Goal: Task Accomplishment & Management: Complete application form

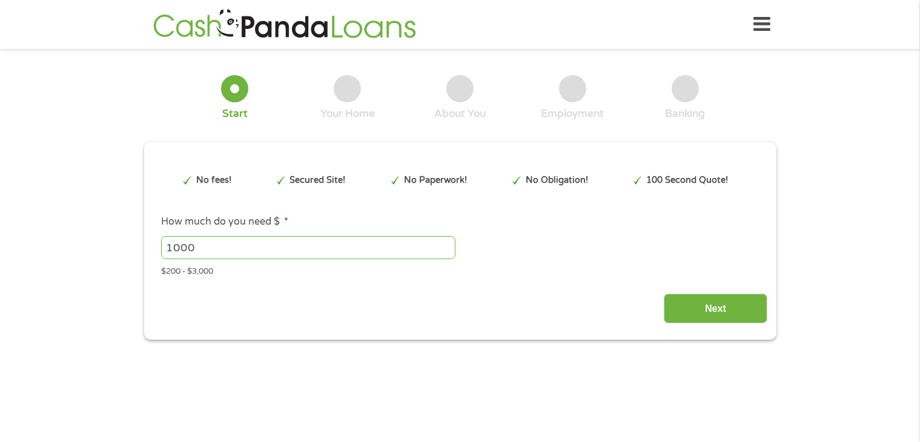
scroll to position [4, 0]
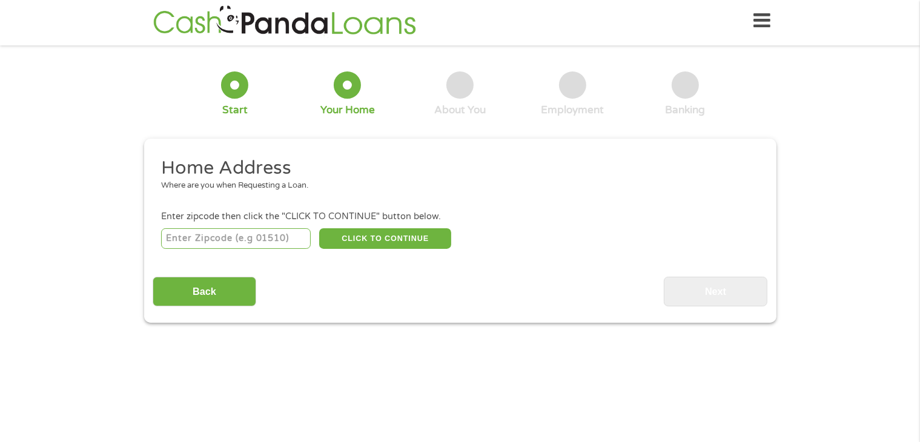
click at [250, 238] on input "number" at bounding box center [236, 238] width 150 height 21
type input "44281"
click at [383, 240] on button "CLICK TO CONTINUE" at bounding box center [385, 238] width 132 height 21
type input "44281"
type input "[PERSON_NAME]"
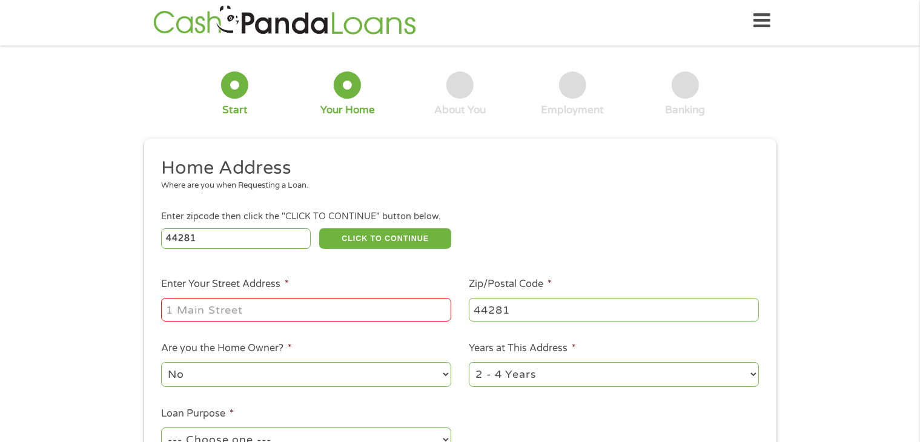
click at [320, 300] on input "Enter Your Street Address *" at bounding box center [306, 309] width 290 height 23
type input "[STREET_ADDRESS]"
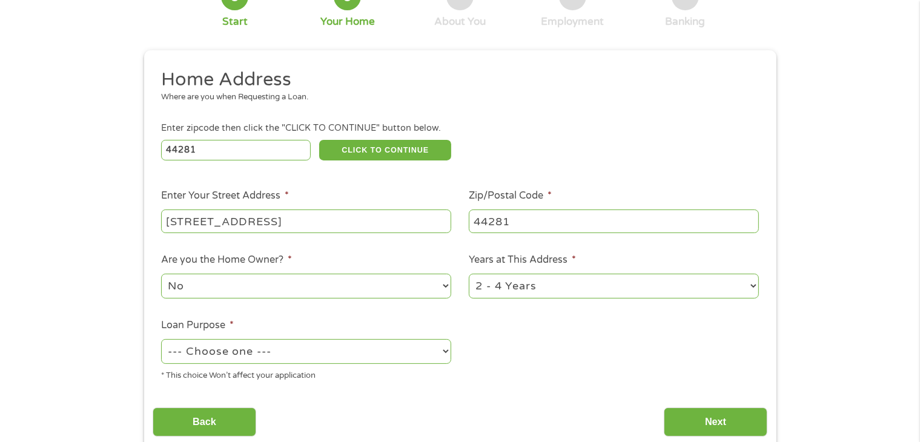
scroll to position [96, 0]
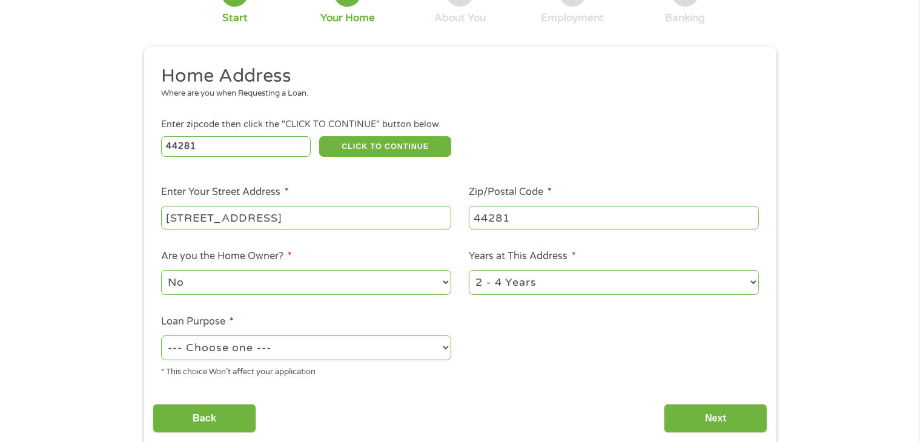
click at [400, 282] on select "No Yes" at bounding box center [306, 282] width 290 height 25
click at [161, 271] on select "No Yes" at bounding box center [306, 282] width 290 height 25
click at [485, 290] on select "1 Year or less 1 - 2 Years 2 - 4 Years Over 4 Years" at bounding box center [614, 282] width 290 height 25
select select "24months"
click at [469, 271] on select "1 Year or less 1 - 2 Years 2 - 4 Years Over 4 Years" at bounding box center [614, 282] width 290 height 25
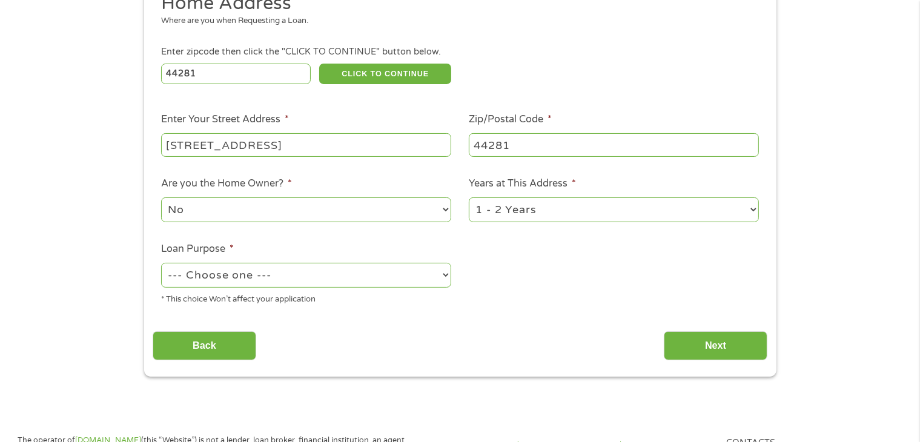
scroll to position [174, 0]
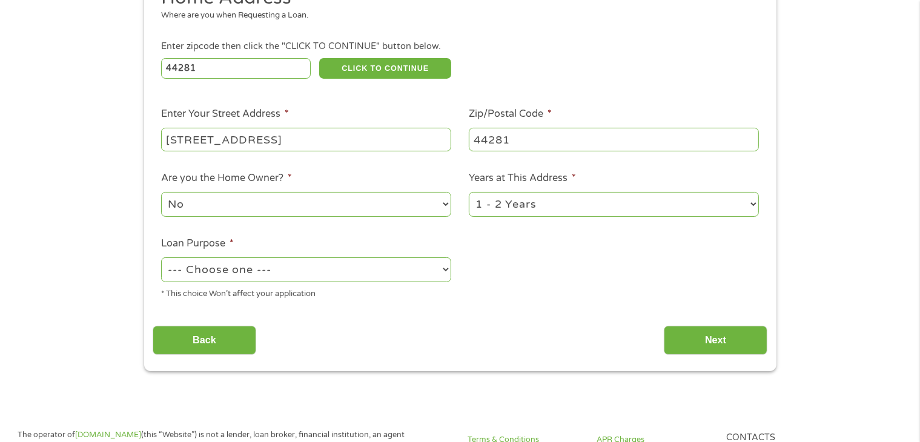
click at [429, 282] on select "--- Choose one --- Pay Bills Debt Consolidation Home Improvement Major Purchase…" at bounding box center [306, 269] width 290 height 25
select select "paybills"
click at [161, 259] on select "--- Choose one --- Pay Bills Debt Consolidation Home Improvement Major Purchase…" at bounding box center [306, 269] width 290 height 25
click at [700, 347] on input "Next" at bounding box center [716, 341] width 104 height 30
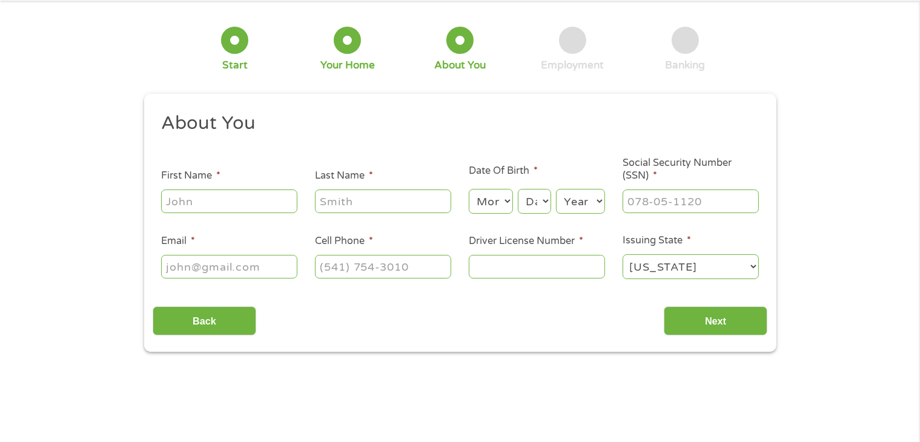
scroll to position [0, 0]
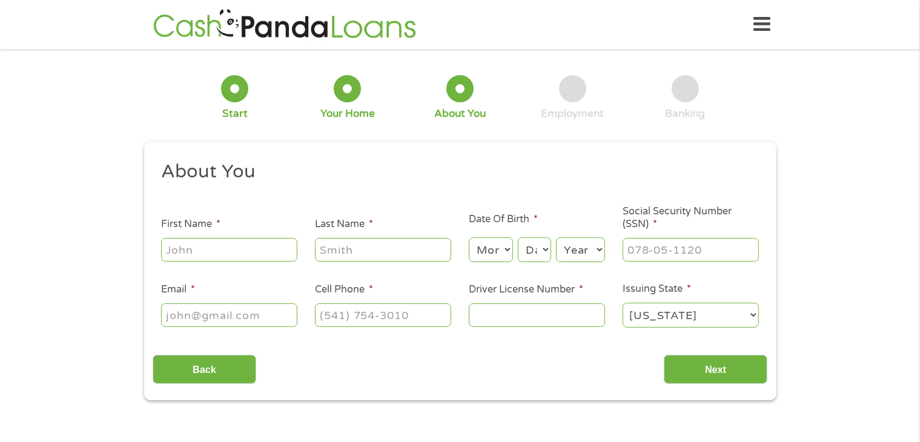
click at [254, 251] on input "First Name *" at bounding box center [229, 249] width 136 height 23
type input "[PERSON_NAME]"
type input "[EMAIL_ADDRESS][DOMAIN_NAME]"
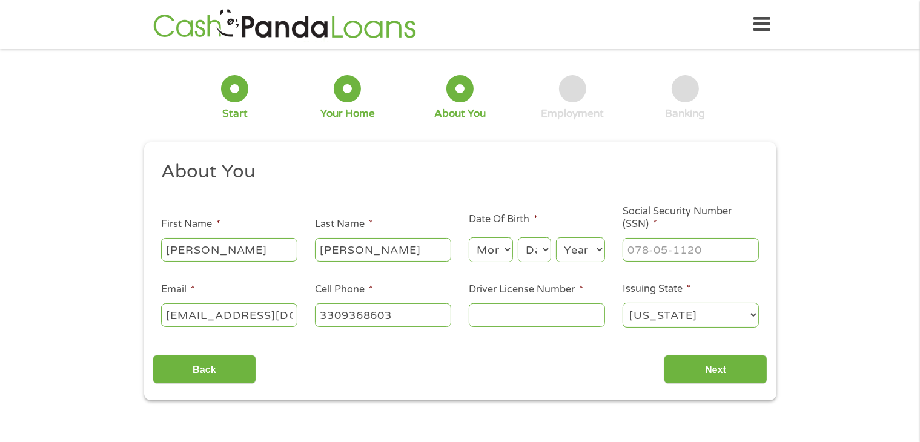
type input "[PHONE_NUMBER]"
click at [500, 258] on select "Month 1 2 3 4 5 6 7 8 9 10 11 12" at bounding box center [491, 249] width 44 height 25
select select "2"
click at [469, 238] on select "Month 1 2 3 4 5 6 7 8 9 10 11 12" at bounding box center [491, 249] width 44 height 25
click at [539, 248] on select "Day 1 2 3 4 5 6 7 8 9 10 11 12 13 14 15 16 17 18 19 20 21 22 23 24 25 26 27 28 …" at bounding box center [534, 249] width 33 height 25
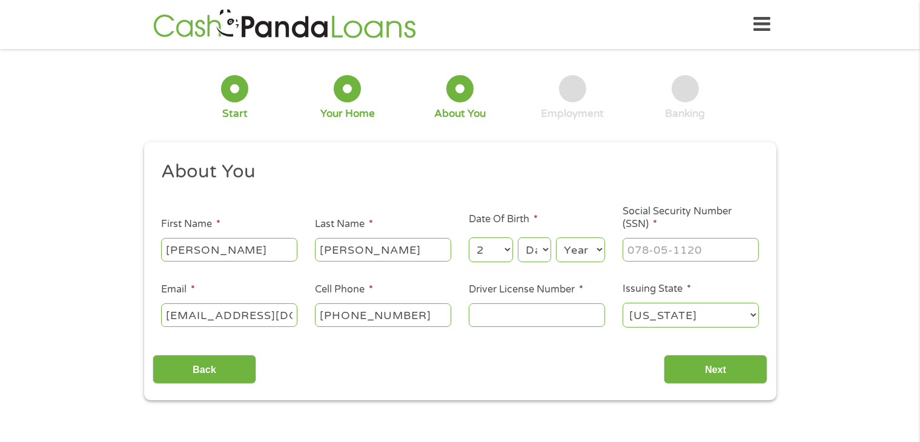
select select "11"
click at [518, 238] on select "Day 1 2 3 4 5 6 7 8 9 10 11 12 13 14 15 16 17 18 19 20 21 22 23 24 25 26 27 28 …" at bounding box center [534, 249] width 33 height 25
click at [582, 245] on select "Year [DATE] 2006 2005 2004 2003 2002 2001 2000 1999 1998 1997 1996 1995 1994 19…" at bounding box center [580, 249] width 49 height 25
select select "1998"
click at [556, 238] on select "Year [DATE] 2006 2005 2004 2003 2002 2001 2000 1999 1998 1997 1996 1995 1994 19…" at bounding box center [580, 249] width 49 height 25
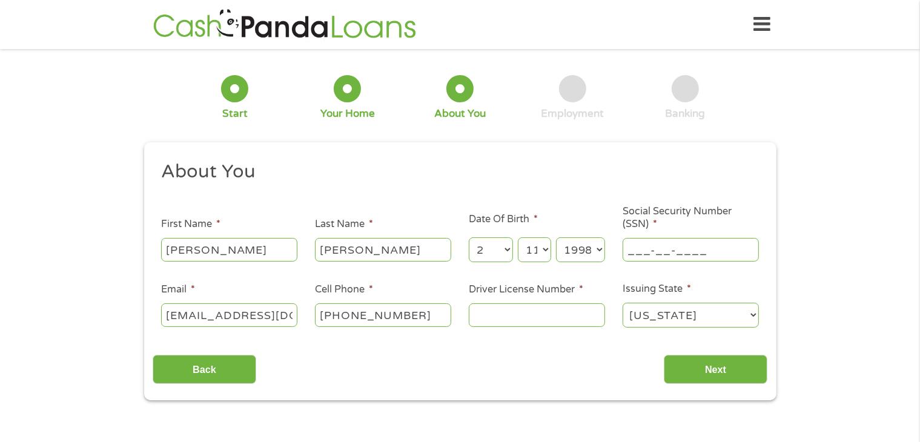
click at [652, 246] on input "___-__-____" at bounding box center [691, 249] width 136 height 23
type input "294-02-0227"
click at [498, 325] on input "Driver License Number *" at bounding box center [537, 314] width 136 height 23
type input "tk385128"
click at [707, 380] on input "Next" at bounding box center [716, 370] width 104 height 30
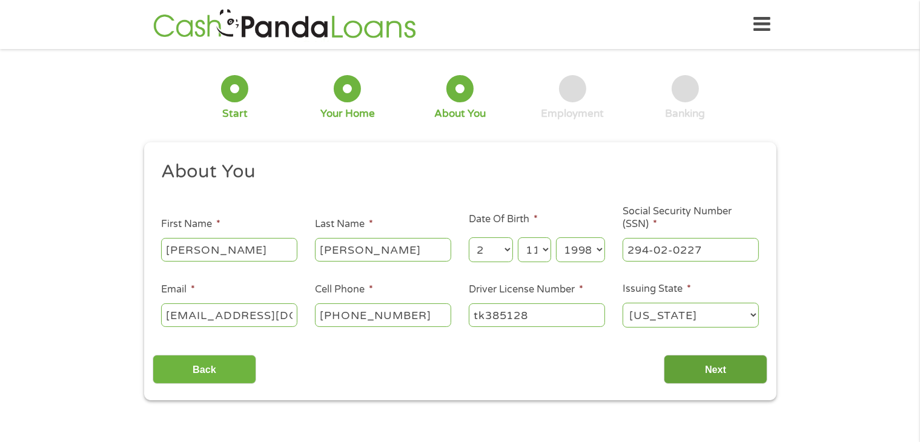
click at [725, 376] on input "Next" at bounding box center [716, 370] width 104 height 30
click at [535, 253] on select "Day 1 2 3 4 5 6 7 8 9 10 11 12 13 14 15 16 17 18 19 20 21 22 23 24 25 26 27 28 …" at bounding box center [534, 249] width 33 height 25
click at [538, 278] on ul "About You This field is hidden when viewing the form Title * --- Choose one ---…" at bounding box center [460, 249] width 615 height 179
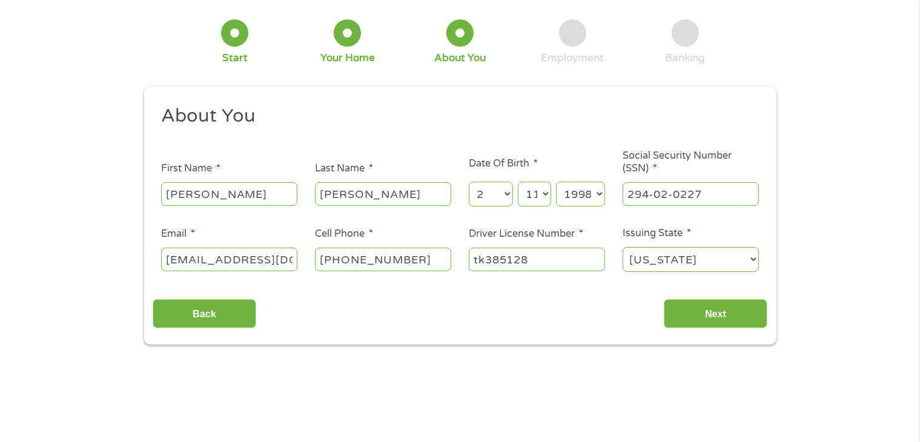
scroll to position [84, 0]
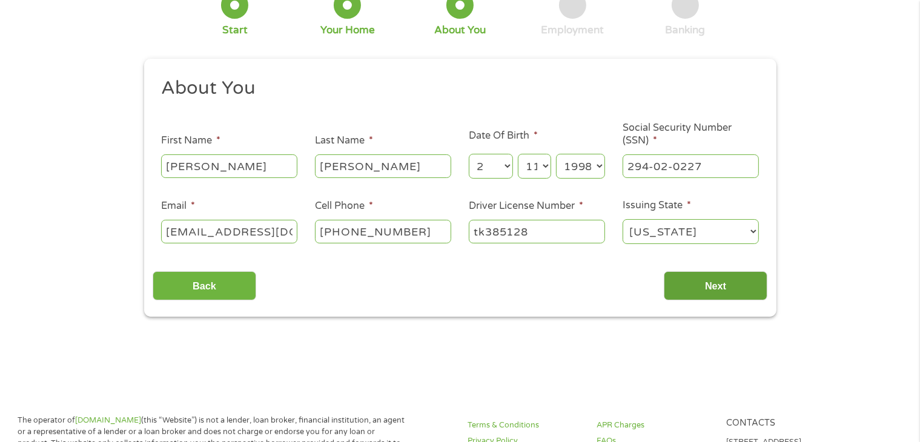
click at [727, 289] on input "Next" at bounding box center [716, 286] width 104 height 30
click at [503, 171] on select "Month 1 2 3 4 5 6 7 8 9 10 11 12" at bounding box center [491, 166] width 44 height 25
click at [497, 207] on label "Driver License Number *" at bounding box center [526, 206] width 114 height 13
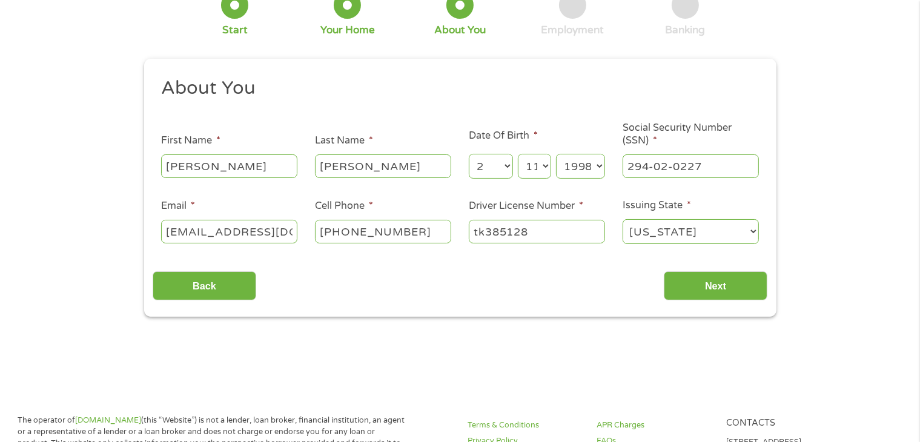
click at [497, 220] on input "tk385128" at bounding box center [537, 231] width 136 height 23
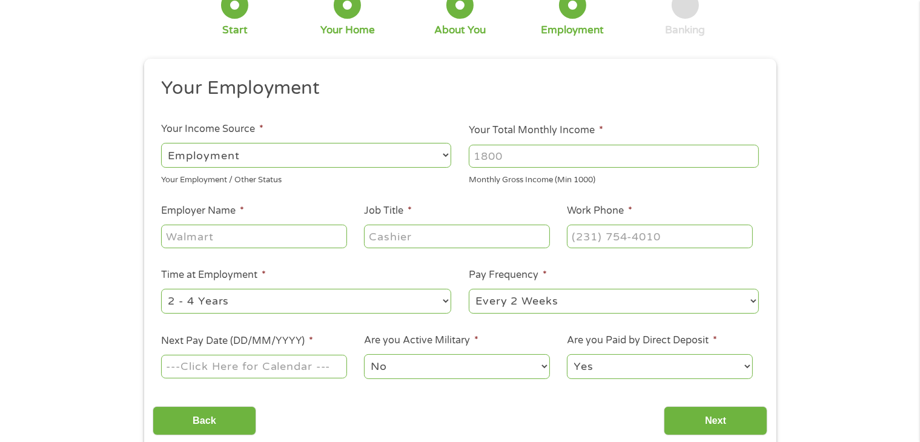
scroll to position [0, 0]
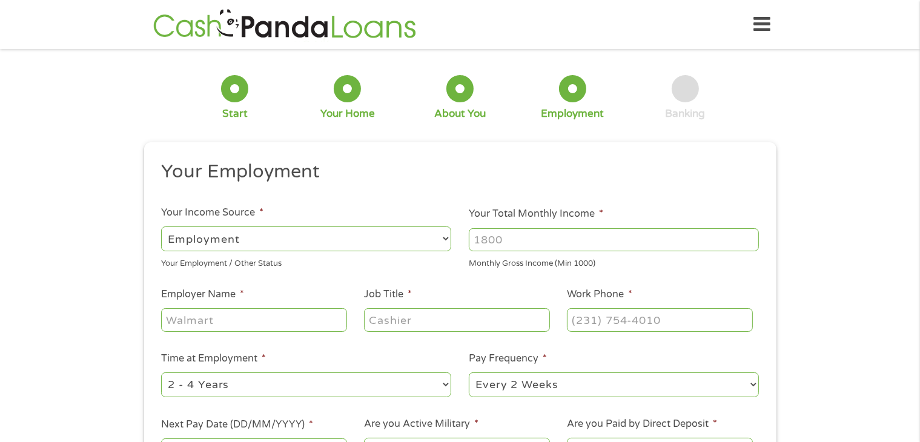
click at [555, 236] on input "Your Total Monthly Income *" at bounding box center [614, 239] width 290 height 23
click at [511, 250] on input "4200" at bounding box center [614, 239] width 290 height 23
type input "4200"
click at [500, 266] on div "Monthly Gross Income (Min 1000)" at bounding box center [614, 262] width 290 height 16
click at [455, 319] on input "Job Title *" at bounding box center [456, 319] width 185 height 23
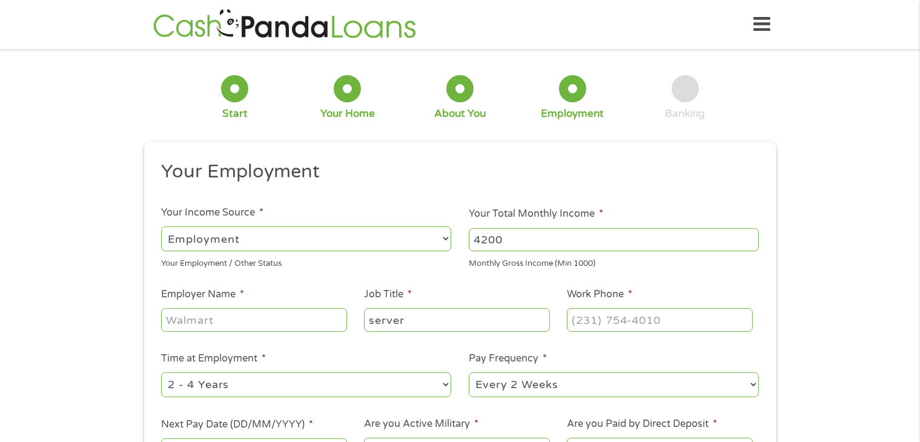
type input "server"
click at [265, 316] on input "Employer Name *" at bounding box center [253, 319] width 185 height 23
type input "R"
type input "Y"
type input "[US_STATE][GEOGRAPHIC_DATA]"
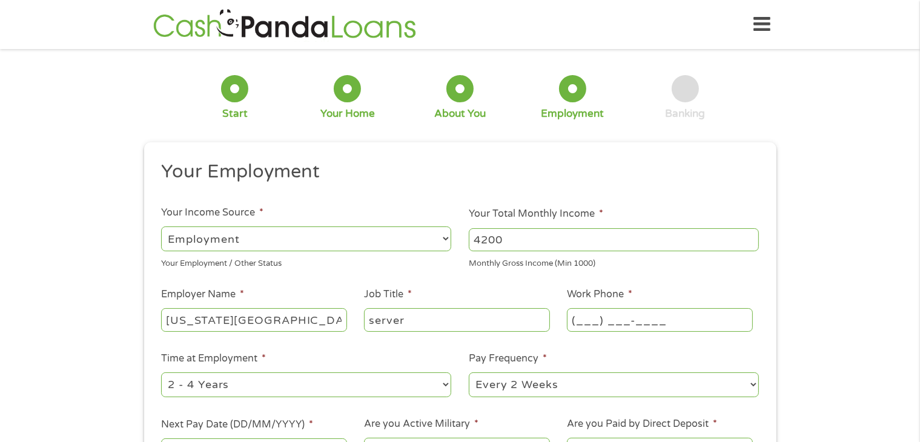
click at [627, 316] on input "(___) ___-____" at bounding box center [659, 319] width 185 height 23
type input "[PHONE_NUMBER]"
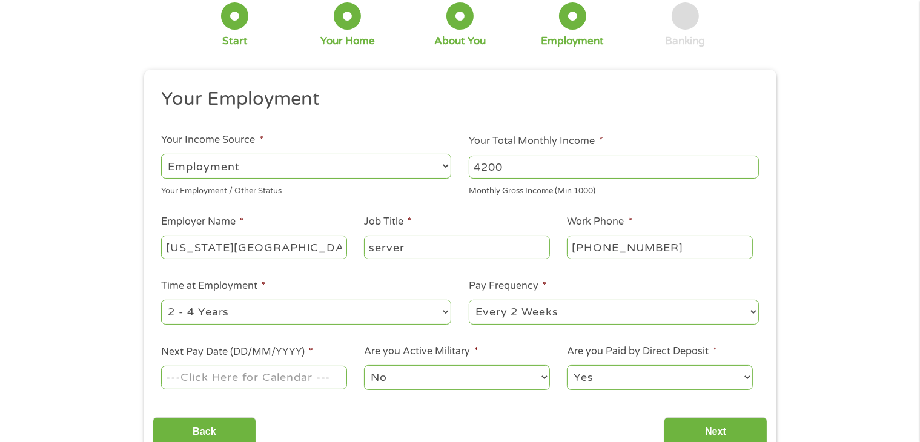
scroll to position [82, 0]
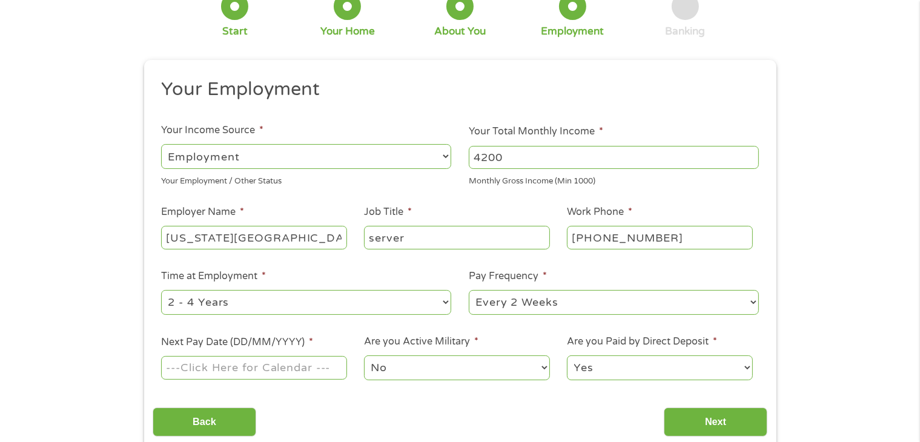
click at [325, 308] on select "--- Choose one --- 1 Year or less 1 - 2 Years 2 - 4 Years Over 4 Years" at bounding box center [306, 302] width 290 height 25
select select "12months"
click at [161, 291] on select "--- Choose one --- 1 Year or less 1 - 2 Years 2 - 4 Years Over 4 Years" at bounding box center [306, 302] width 290 height 25
click at [546, 297] on select "--- Choose one --- Every 2 Weeks Every Week Monthly Semi-Monthly" at bounding box center [614, 302] width 290 height 25
select select "weekly"
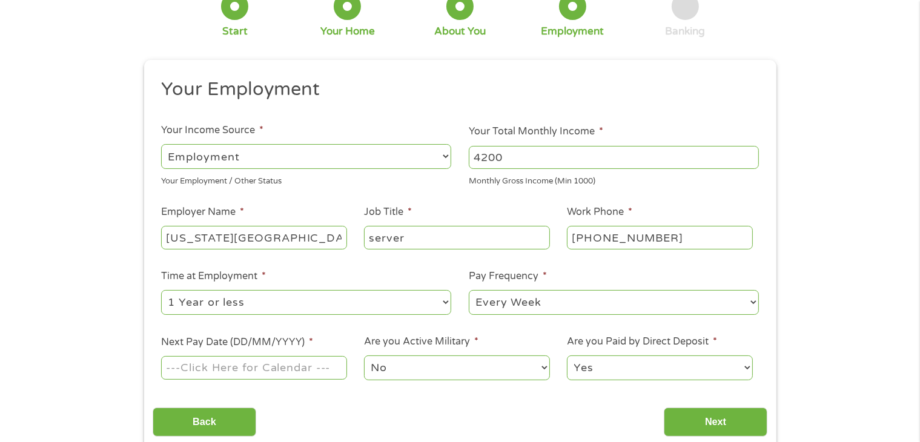
click at [469, 291] on select "--- Choose one --- Every 2 Weeks Every Week Monthly Semi-Monthly" at bounding box center [614, 302] width 290 height 25
click at [305, 368] on input "Next Pay Date (DD/MM/YYYY) *" at bounding box center [253, 367] width 185 height 23
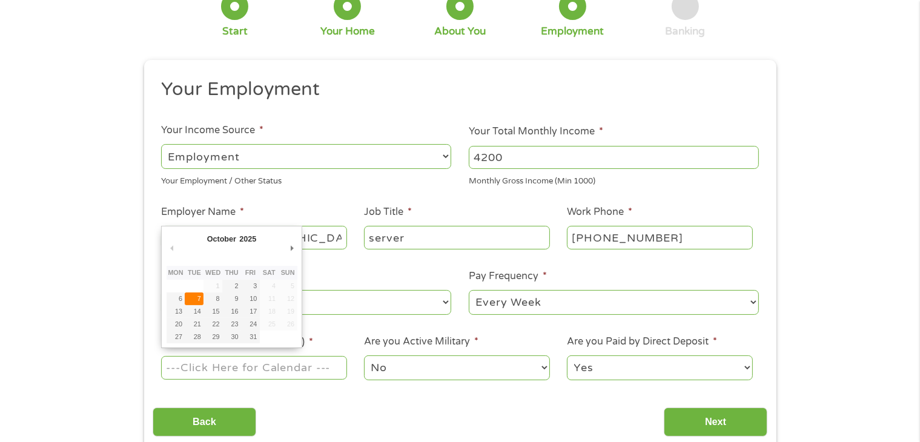
type input "[DATE]"
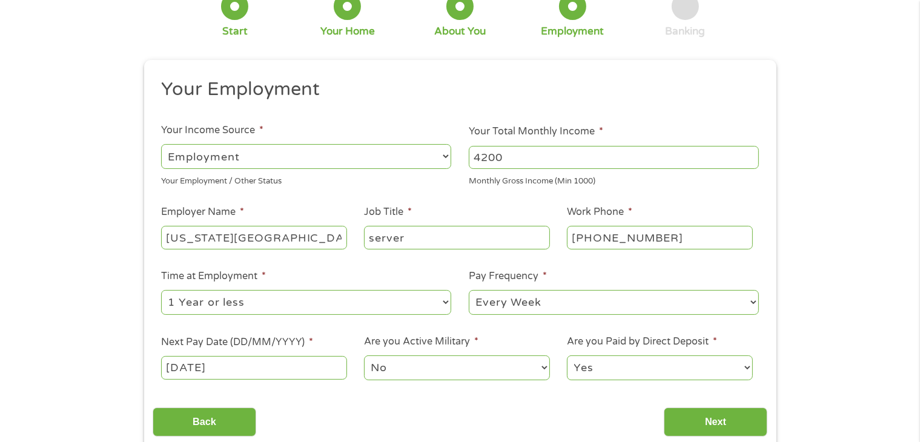
click at [726, 364] on select "Yes No" at bounding box center [659, 368] width 185 height 25
select select "0"
click at [567, 356] on select "Yes No" at bounding box center [659, 368] width 185 height 25
click at [701, 422] on input "Next" at bounding box center [716, 423] width 104 height 30
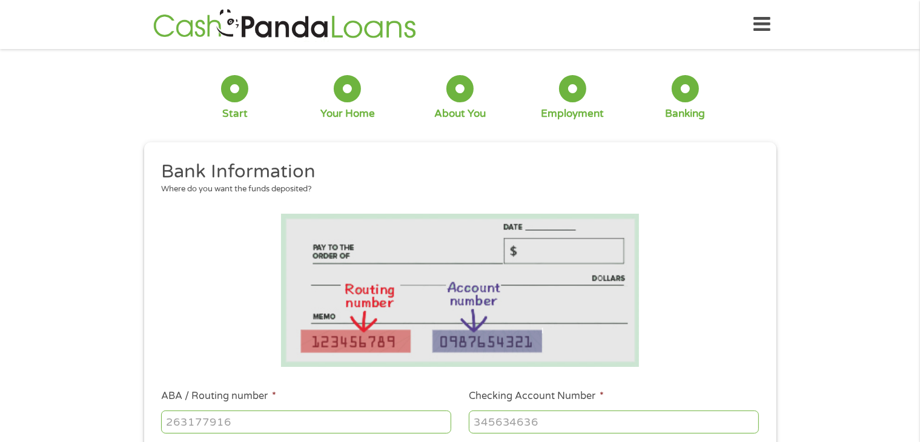
scroll to position [117, 0]
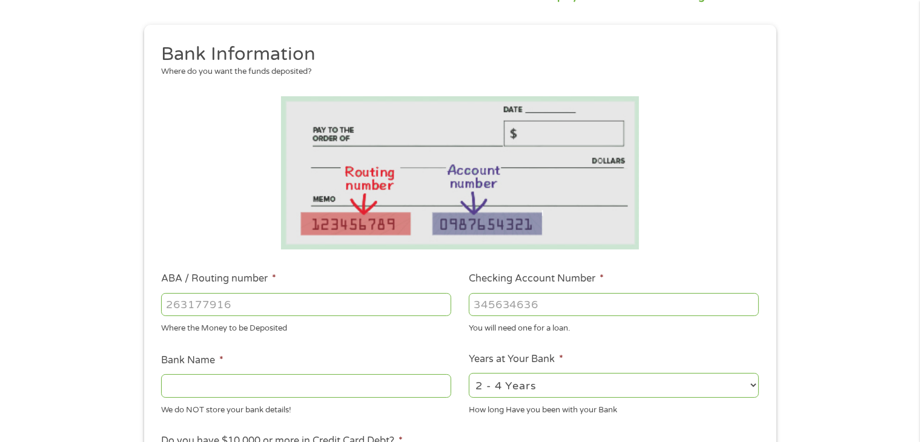
click at [350, 294] on input "ABA / Routing number *" at bounding box center [306, 304] width 290 height 23
type input "044000037"
type input "JPMORGAN CHASE BANK NA"
type input "044000037"
click at [549, 314] on input "Checking Account Number *" at bounding box center [614, 304] width 290 height 23
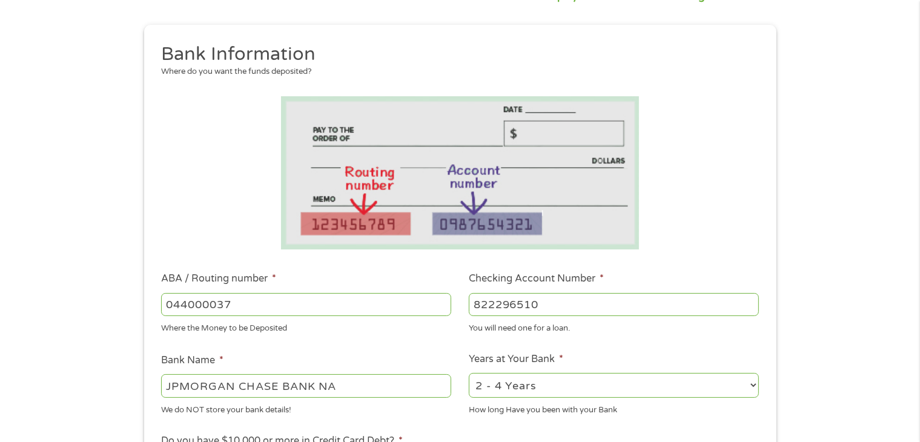
type input "822296510"
click at [551, 400] on div "How long Have you been with your Bank" at bounding box center [614, 408] width 290 height 16
click at [554, 392] on select "2 - 4 Years 6 - 12 Months 1 - 2 Years Over 4 Years" at bounding box center [614, 385] width 290 height 25
click at [469, 373] on select "2 - 4 Years 6 - 12 Months 1 - 2 Years Over 4 Years" at bounding box center [614, 385] width 290 height 25
click at [543, 393] on select "2 - 4 Years 6 - 12 Months 1 - 2 Years Over 4 Years" at bounding box center [614, 385] width 290 height 25
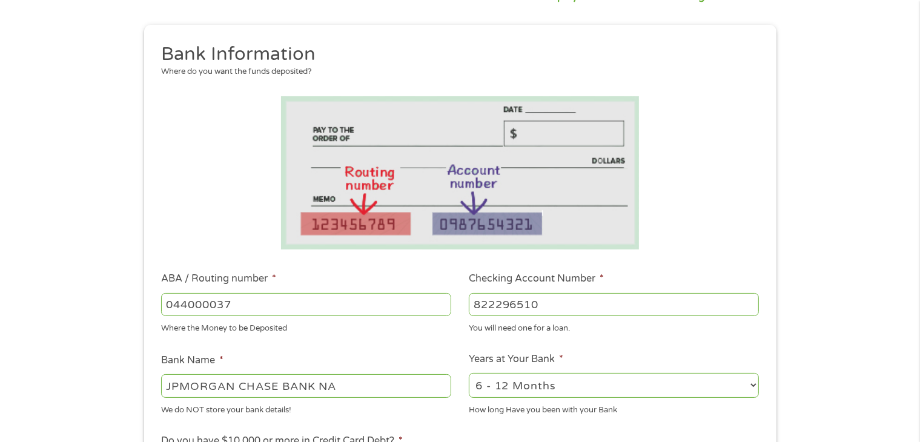
select select "48months"
click at [469, 373] on select "2 - 4 Years 6 - 12 Months 1 - 2 Years Over 4 Years" at bounding box center [614, 385] width 290 height 25
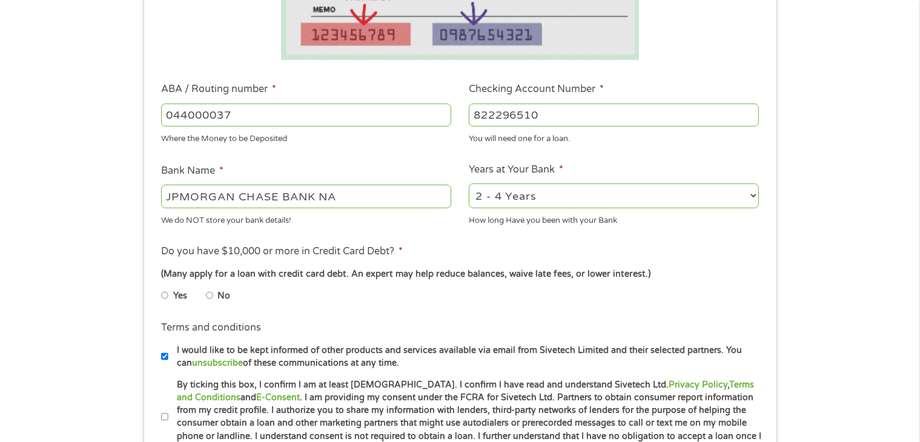
scroll to position [319, 0]
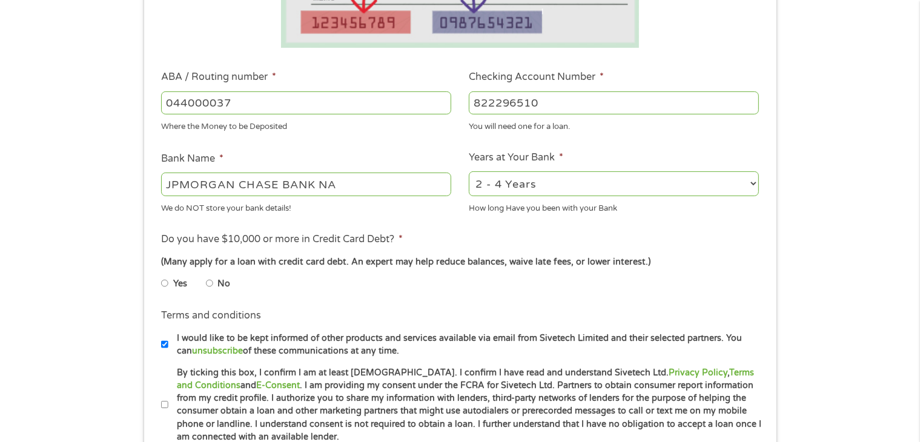
click at [179, 286] on label "Yes" at bounding box center [180, 283] width 14 height 13
click at [168, 286] on input "Yes" at bounding box center [164, 283] width 7 height 19
radio input "true"
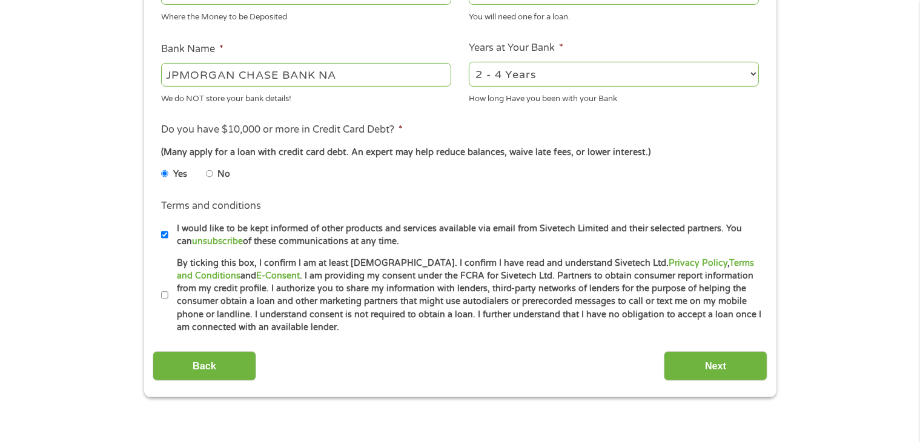
scroll to position [431, 0]
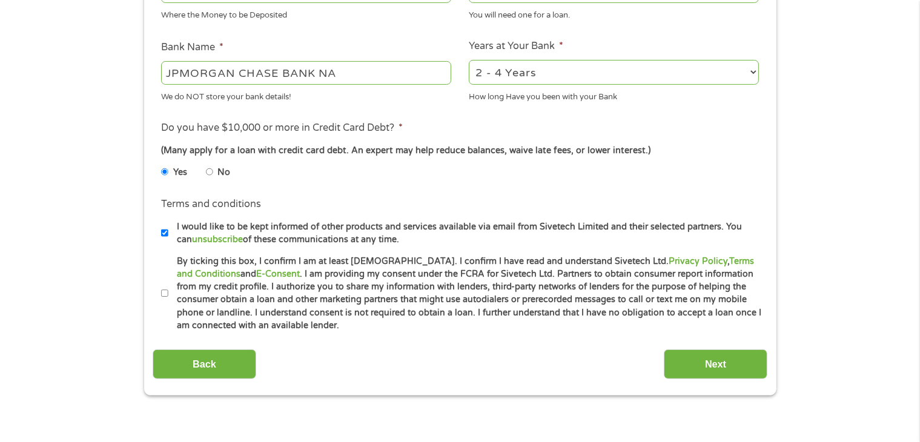
click at [169, 291] on label "By ticking this box, I confirm I am at least [DEMOGRAPHIC_DATA]. I confirm I ha…" at bounding box center [465, 294] width 594 height 78
click at [168, 291] on input "By ticking this box, I confirm I am at least [DEMOGRAPHIC_DATA]. I confirm I ha…" at bounding box center [164, 293] width 7 height 19
checkbox input "true"
click at [167, 230] on input "I would like to be kept informed of other products and services available via e…" at bounding box center [164, 232] width 7 height 19
checkbox input "false"
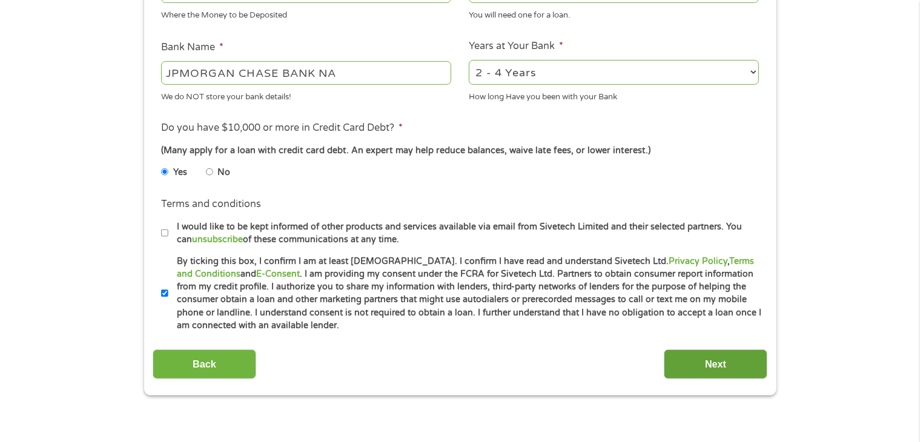
click at [690, 359] on input "Next" at bounding box center [716, 364] width 104 height 30
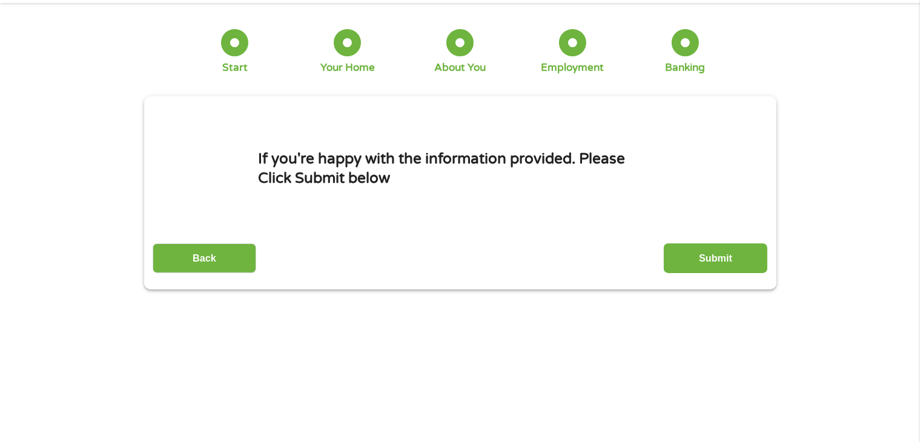
scroll to position [0, 0]
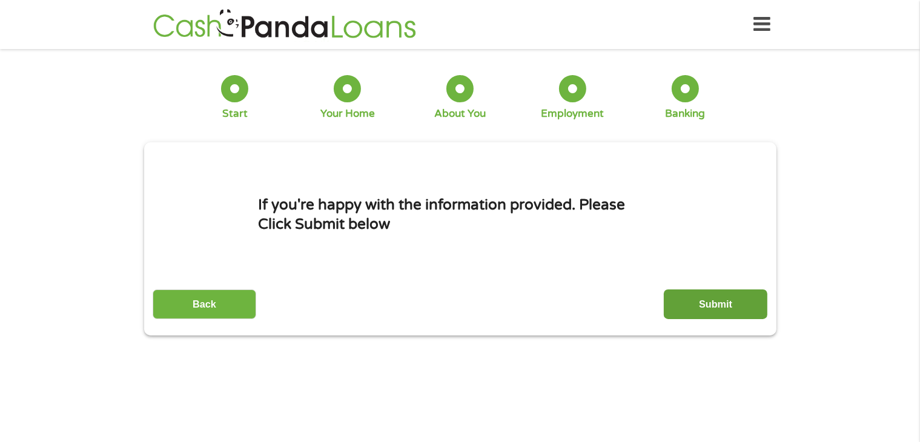
click at [686, 305] on input "Submit" at bounding box center [716, 304] width 104 height 30
